Goal: Information Seeking & Learning: Learn about a topic

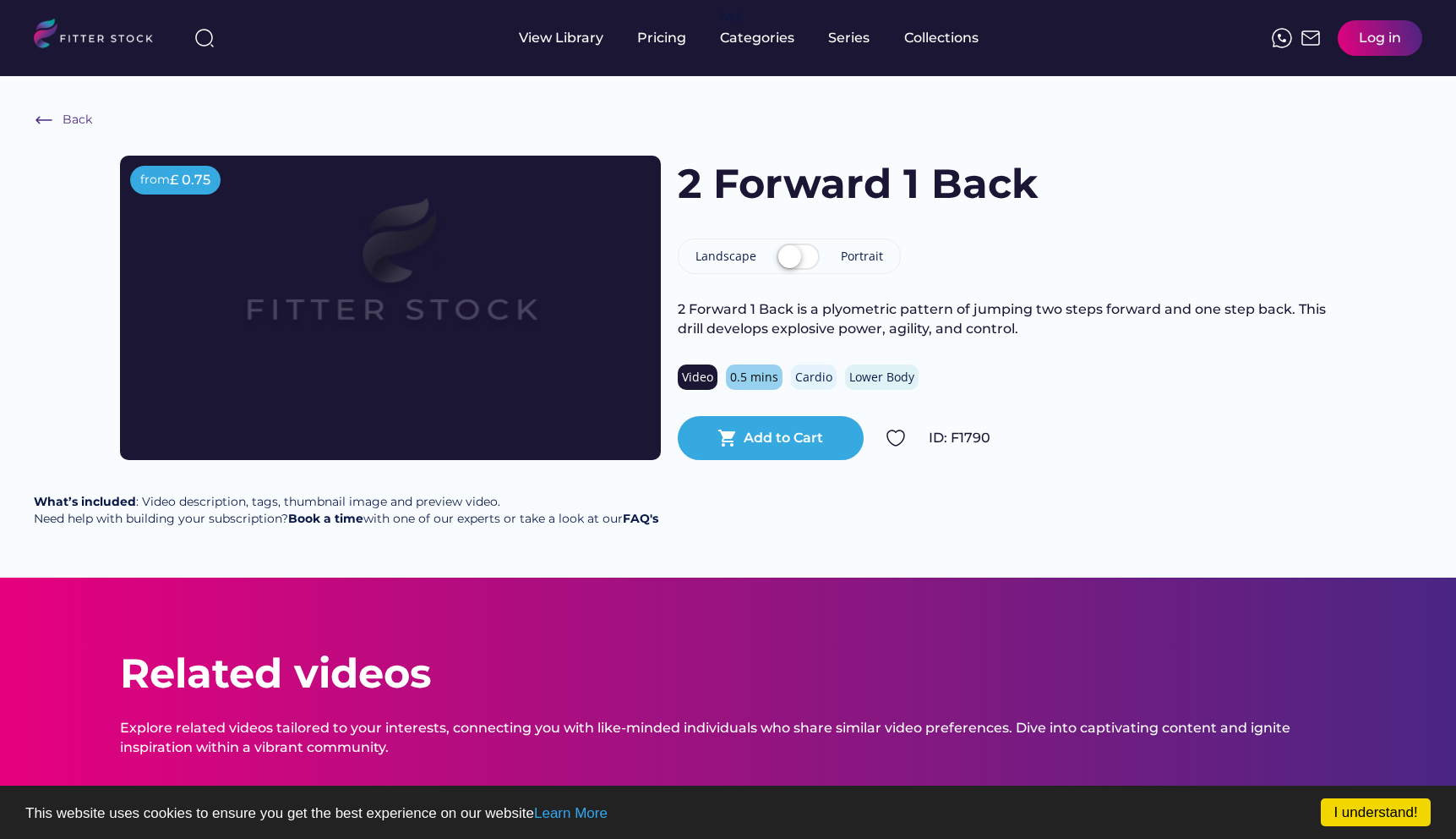
click at [301, 344] on img at bounding box center [391, 276] width 433 height 243
click at [48, 120] on img at bounding box center [43, 119] width 20 height 20
click at [38, 117] on img at bounding box center [43, 119] width 20 height 20
click at [76, 118] on div "Back" at bounding box center [78, 120] width 30 height 17
click at [801, 378] on div "Cardio" at bounding box center [813, 378] width 37 height 17
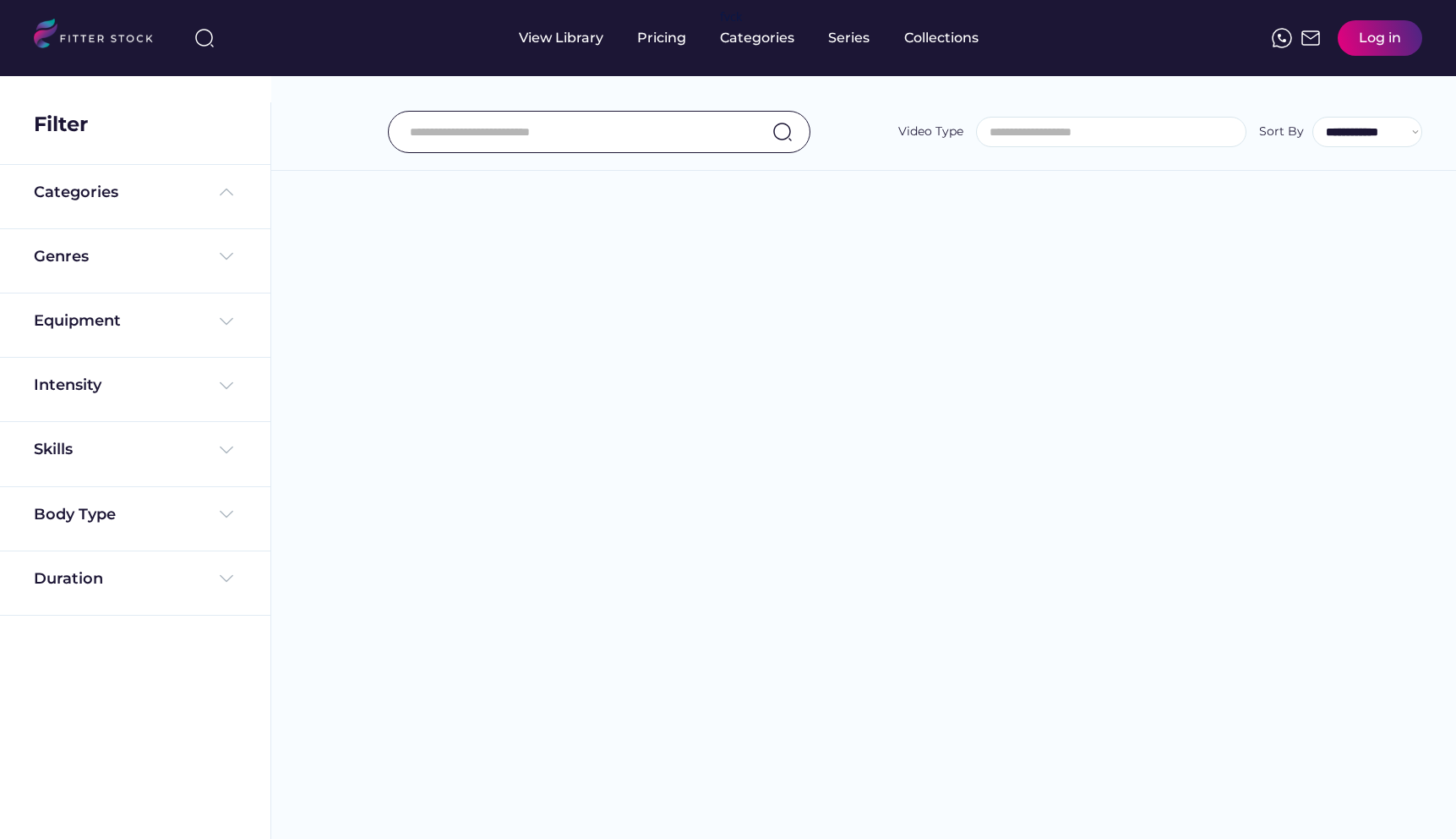
select select
select select "**********"
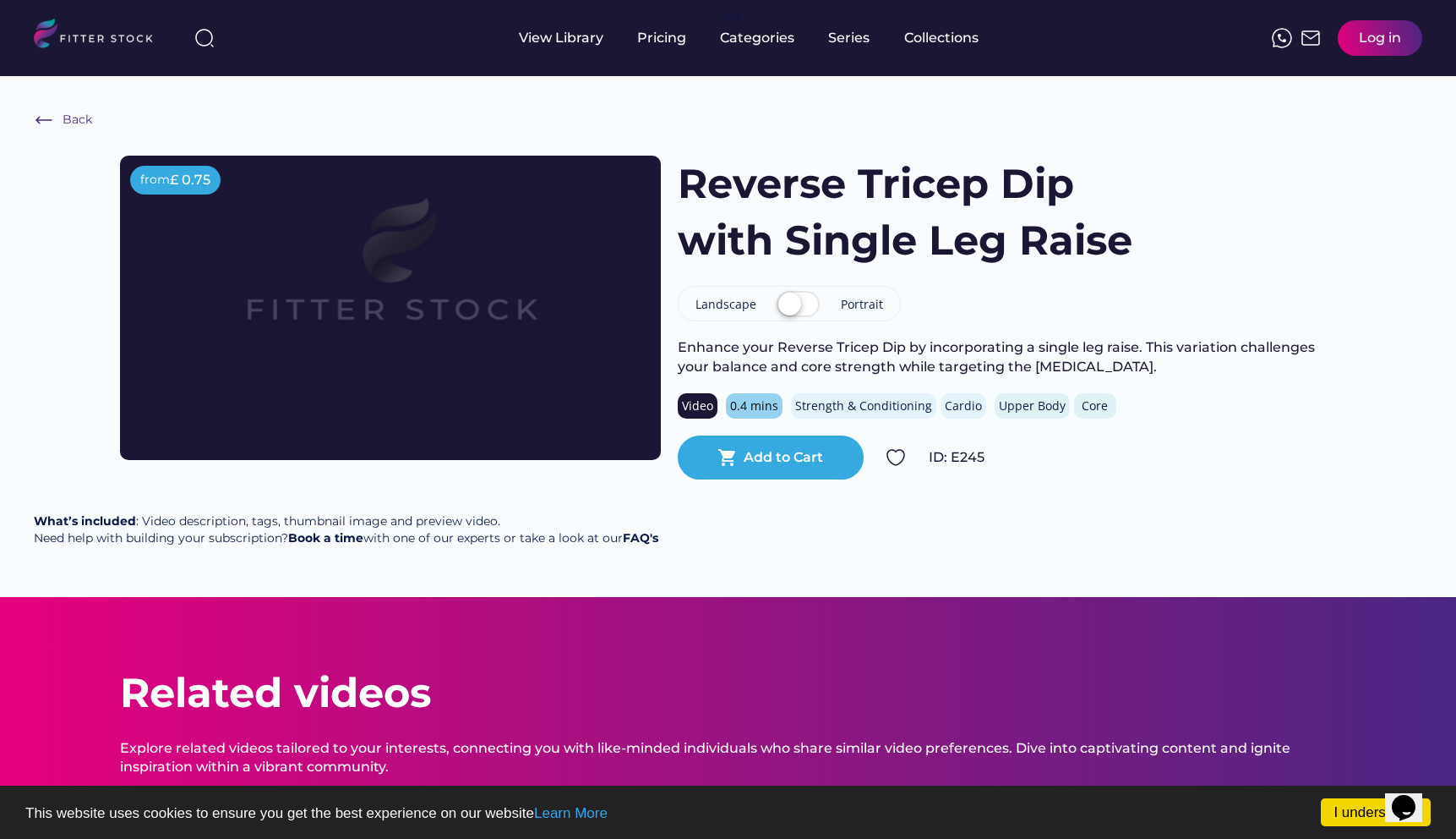
click at [291, 355] on img at bounding box center [391, 276] width 433 height 243
click at [691, 554] on div "Back from £ 0.75 Reverse Tricep Dip with Single Leg Raise Landscape Portrait En…" at bounding box center [728, 337] width 1456 height 521
click at [1043, 205] on h1 "Reverse Tricep Dip with Single Leg Raise" at bounding box center [924, 212] width 495 height 113
